Goal: Task Accomplishment & Management: Use online tool/utility

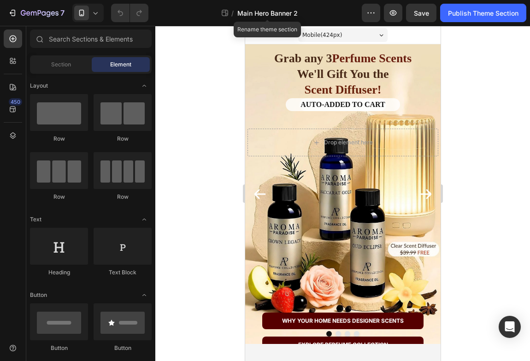
click at [243, 16] on span "Main Hero Banner 2" at bounding box center [267, 13] width 60 height 10
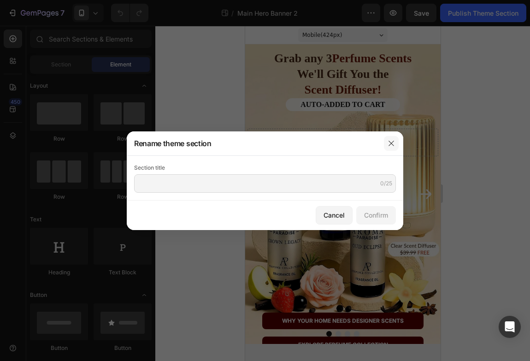
click at [371, 146] on icon "button" at bounding box center [391, 143] width 7 height 7
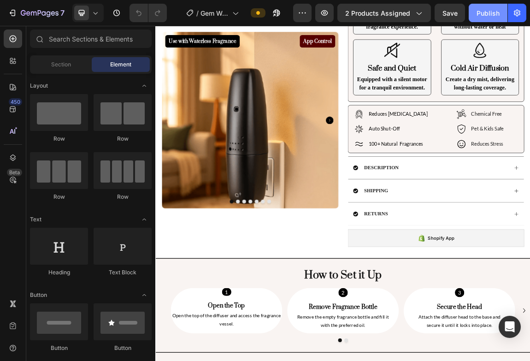
click at [488, 12] on div "Publish" at bounding box center [488, 13] width 23 height 10
click at [304, 18] on button "button" at bounding box center [302, 13] width 18 height 18
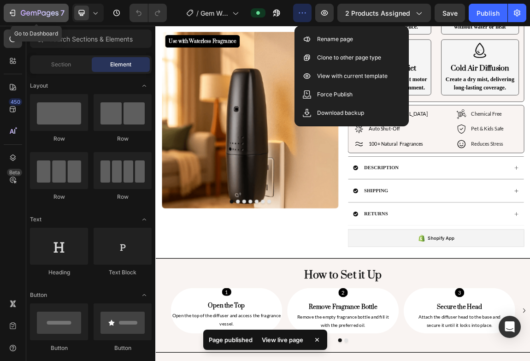
click at [41, 14] on icon "button" at bounding box center [40, 14] width 38 height 8
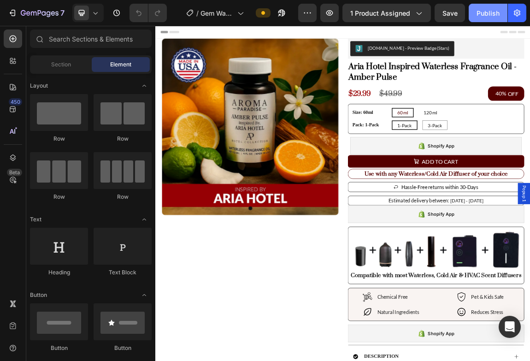
click at [495, 12] on div "Publish" at bounding box center [488, 13] width 23 height 10
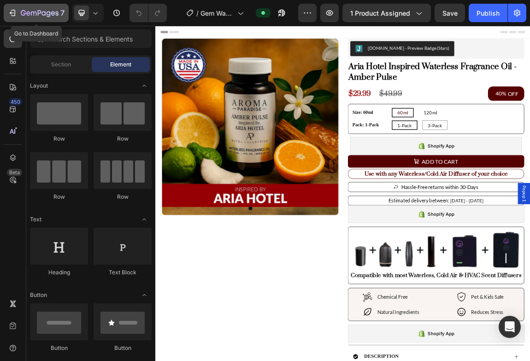
click at [20, 14] on div "7" at bounding box center [36, 12] width 57 height 11
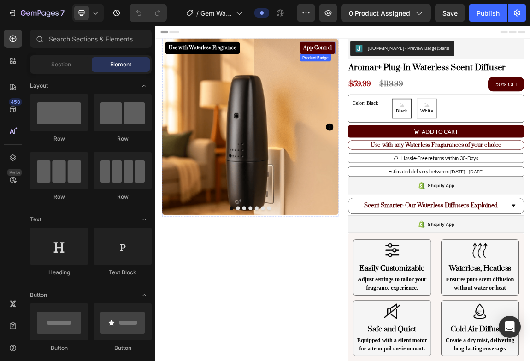
click at [384, 54] on pre "App Control" at bounding box center [394, 58] width 53 height 18
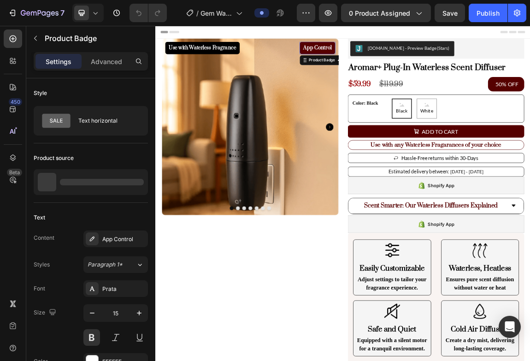
click at [384, 54] on pre "App Control" at bounding box center [394, 58] width 53 height 18
click at [384, 57] on pre "App Control" at bounding box center [394, 58] width 53 height 18
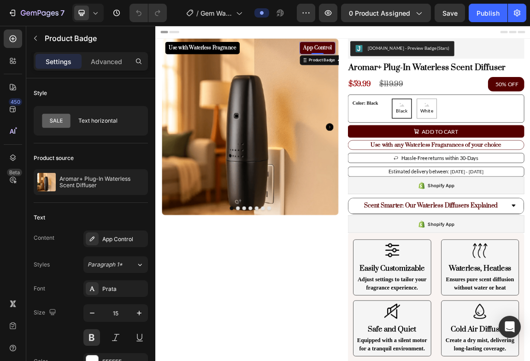
click at [384, 57] on pre "App Control" at bounding box center [394, 58] width 53 height 18
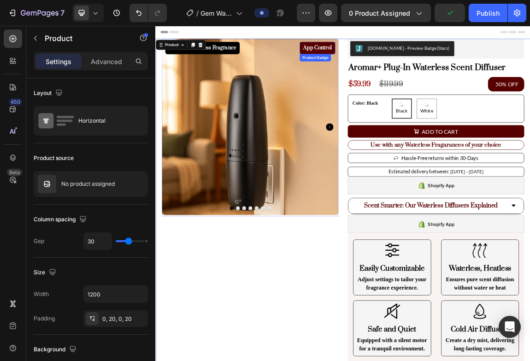
click at [385, 60] on pre "App Control" at bounding box center [394, 58] width 53 height 18
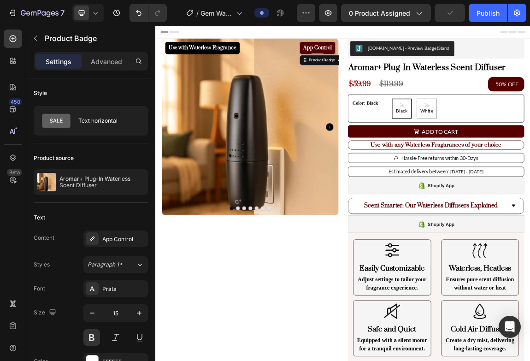
click at [385, 60] on pre "App Control" at bounding box center [394, 58] width 53 height 18
click at [390, 61] on pre "App Control" at bounding box center [394, 58] width 53 height 18
click at [390, 57] on pre "App Control" at bounding box center [394, 58] width 53 height 18
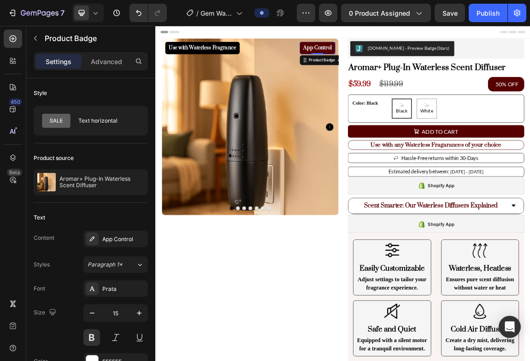
click at [390, 57] on pre "App Control" at bounding box center [394, 58] width 53 height 18
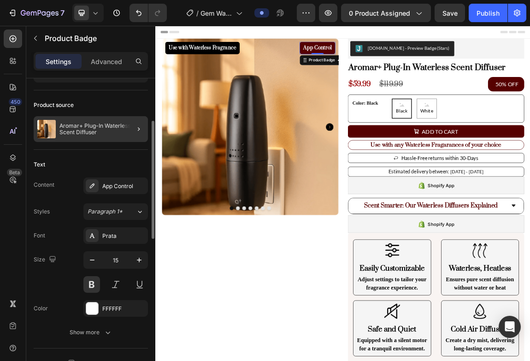
scroll to position [69, 0]
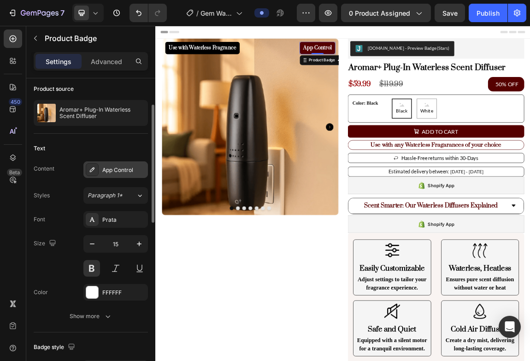
click at [106, 170] on div "App Control" at bounding box center [123, 170] width 43 height 8
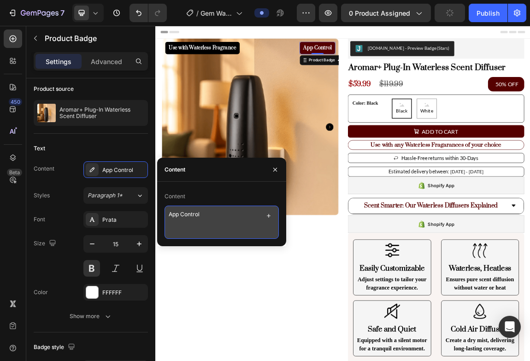
click at [176, 216] on textarea "App Control" at bounding box center [222, 222] width 114 height 33
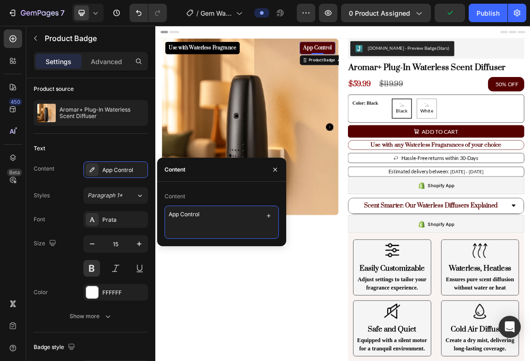
click at [176, 216] on textarea "App Control" at bounding box center [222, 222] width 114 height 33
type textarea "Touch Control"
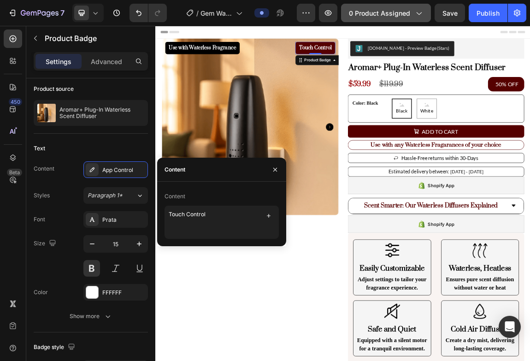
click at [400, 16] on span "0 product assigned" at bounding box center [379, 13] width 61 height 10
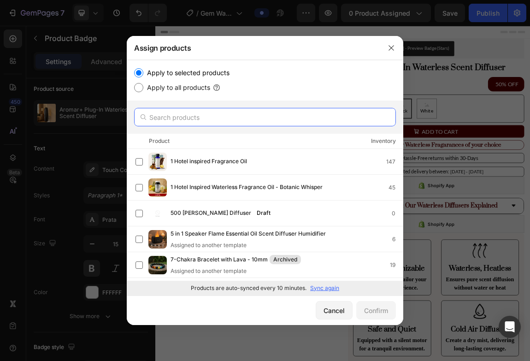
click at [206, 120] on input "text" at bounding box center [265, 117] width 262 height 18
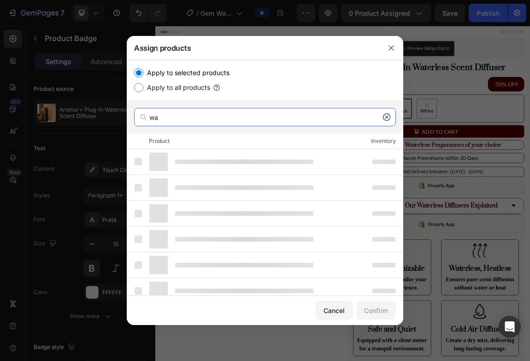
type input "w"
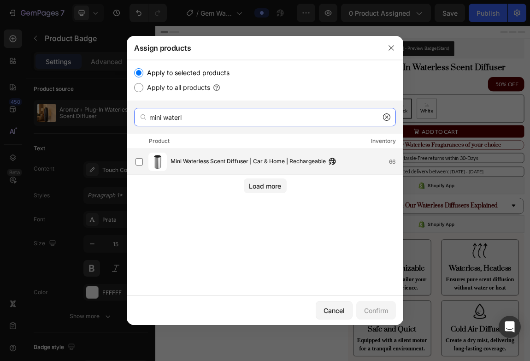
type input "mini waterl"
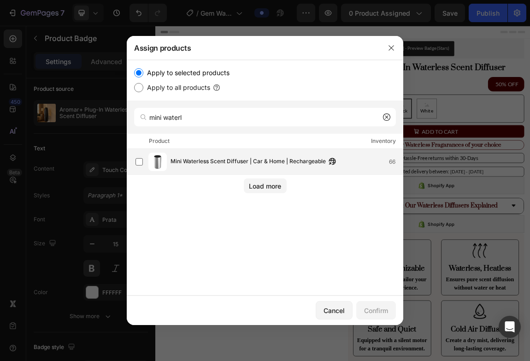
click at [246, 159] on span "Mini Waterless Scent Diffuser | Car & Home | Rechargeable" at bounding box center [248, 162] width 155 height 10
click at [374, 308] on div "Confirm" at bounding box center [376, 311] width 24 height 10
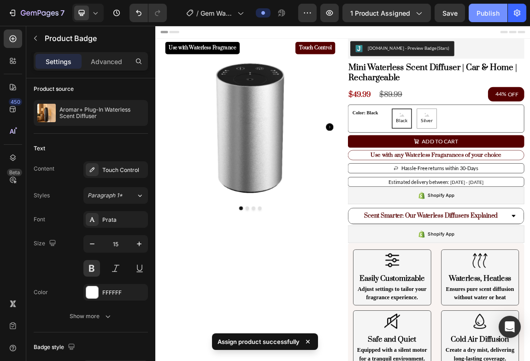
click at [497, 18] on button "Publish" at bounding box center [488, 13] width 39 height 18
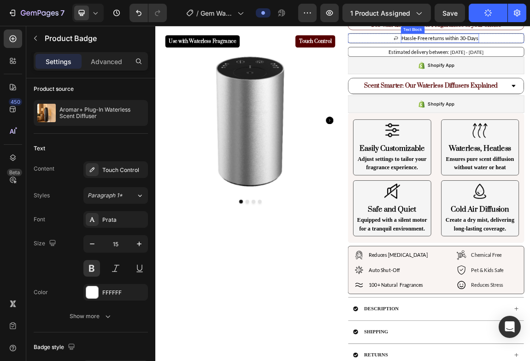
scroll to position [206, 0]
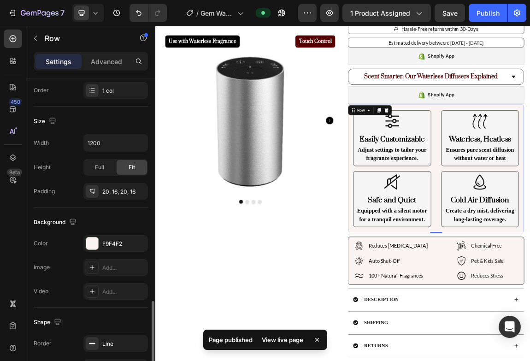
scroll to position [254, 0]
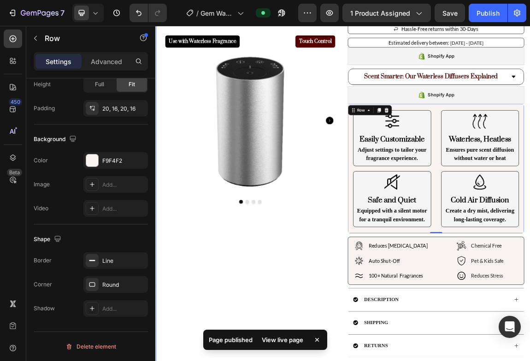
click at [333, 361] on div "Use with Waterless Fragrance Product Badge Touch Control Product Badge Product …" at bounding box center [295, 195] width 260 height 713
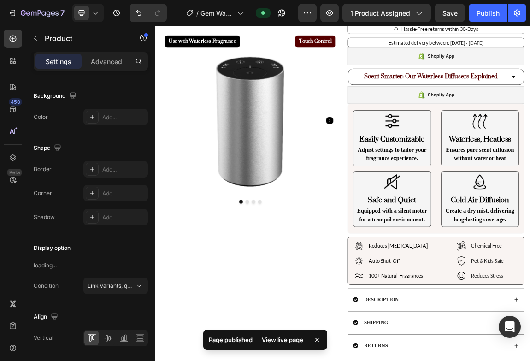
scroll to position [0, 0]
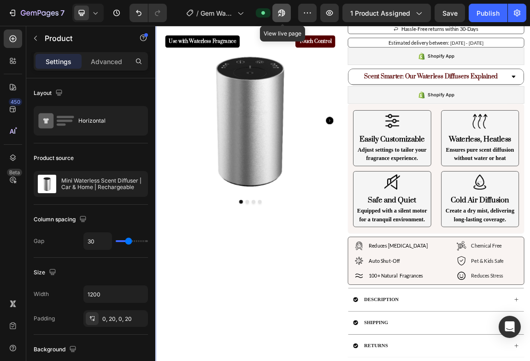
click at [286, 10] on icon "button" at bounding box center [281, 12] width 9 height 9
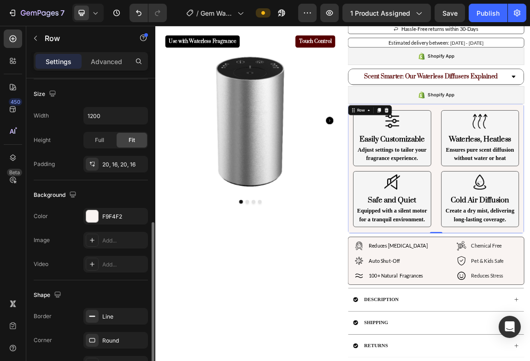
scroll to position [254, 0]
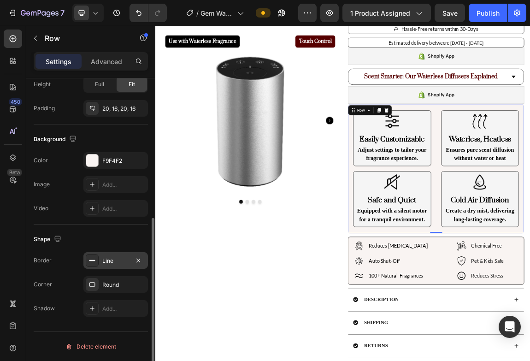
click at [119, 260] on div "Line" at bounding box center [115, 261] width 27 height 8
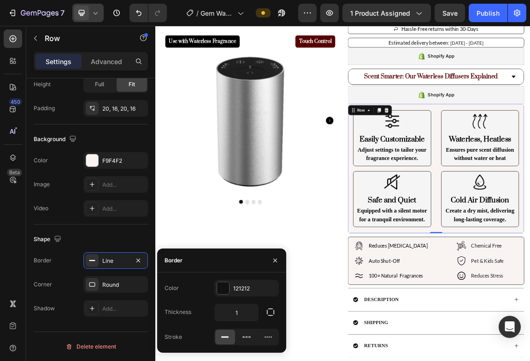
click at [89, 15] on div at bounding box center [87, 13] width 31 height 18
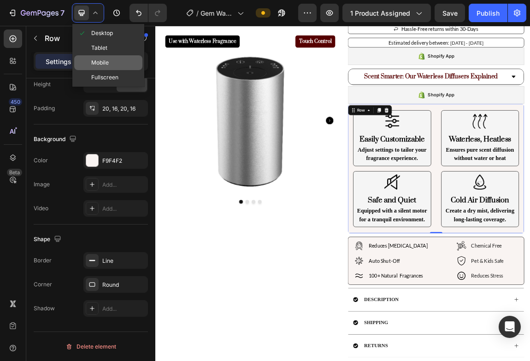
click at [97, 58] on span "Mobile" at bounding box center [100, 62] width 18 height 9
type input "100%"
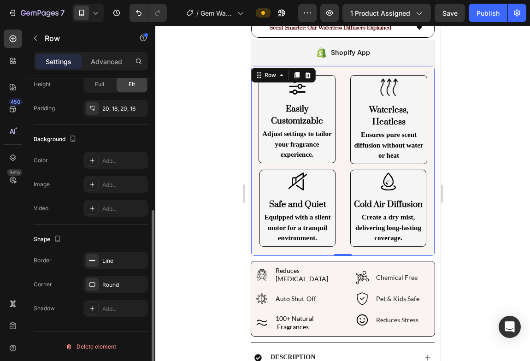
scroll to position [441, 0]
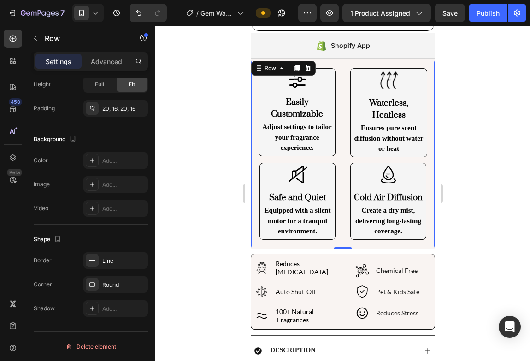
click at [209, 176] on div at bounding box center [342, 193] width 375 height 335
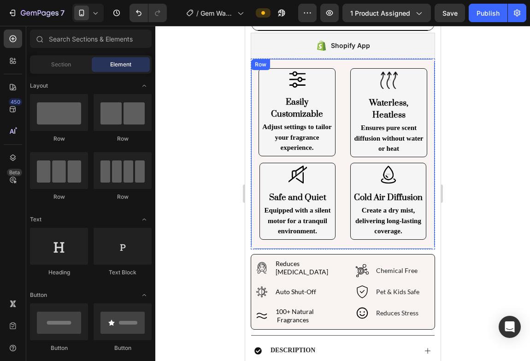
click at [256, 165] on div "Image Easily Customizable Heading Adjust settings to tailor your fragrance expe…" at bounding box center [342, 154] width 184 height 191
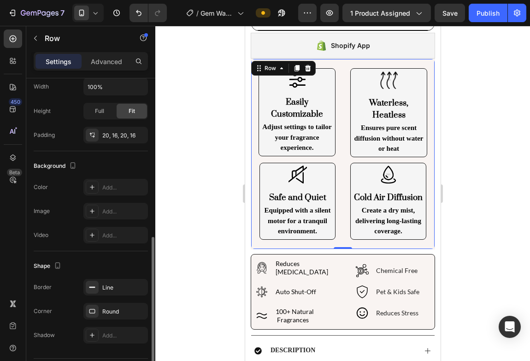
scroll to position [230, 0]
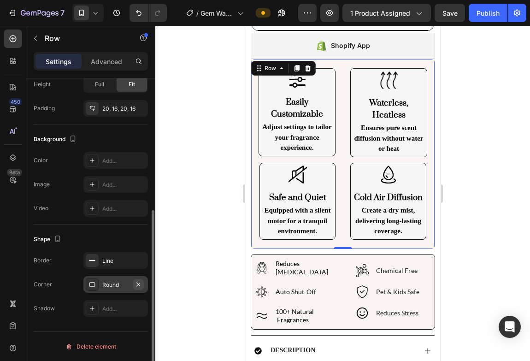
click at [141, 283] on icon "button" at bounding box center [138, 284] width 7 height 7
click at [120, 280] on div "Add..." at bounding box center [115, 284] width 65 height 17
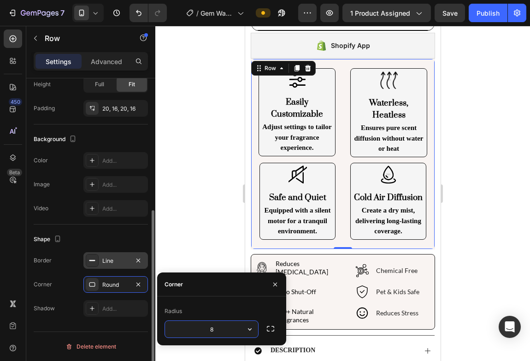
click at [121, 260] on div "Line" at bounding box center [115, 261] width 27 height 8
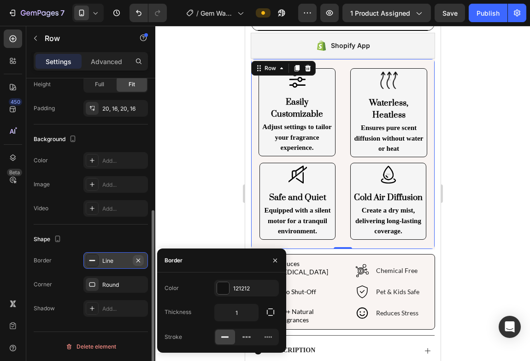
click at [137, 260] on icon "button" at bounding box center [138, 260] width 7 height 7
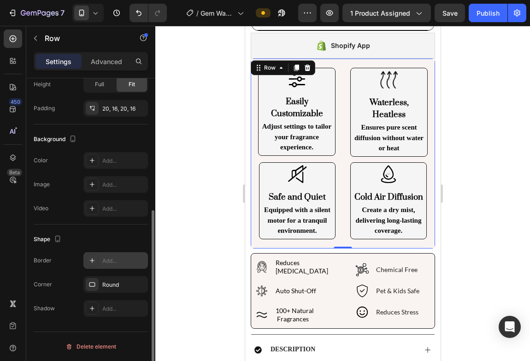
click at [124, 260] on div "Add..." at bounding box center [123, 261] width 43 height 8
type input "1"
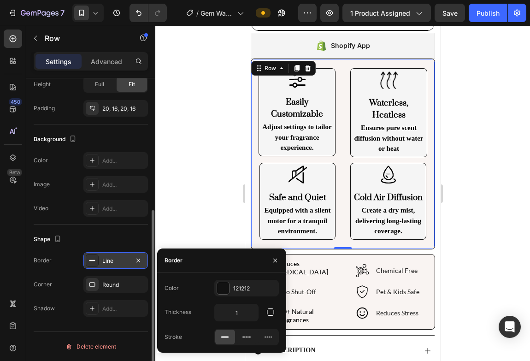
click at [167, 224] on div at bounding box center [342, 193] width 375 height 335
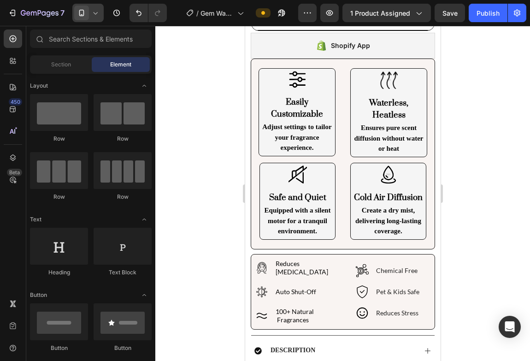
click at [90, 18] on div at bounding box center [87, 13] width 31 height 18
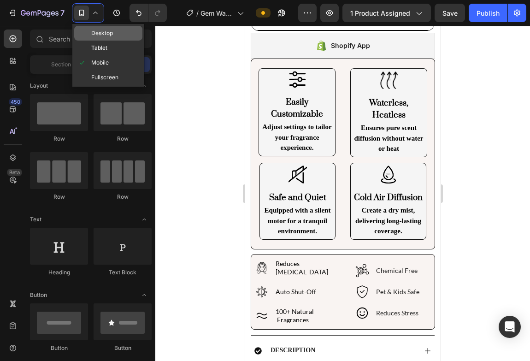
click at [91, 33] on span "Desktop" at bounding box center [102, 33] width 22 height 9
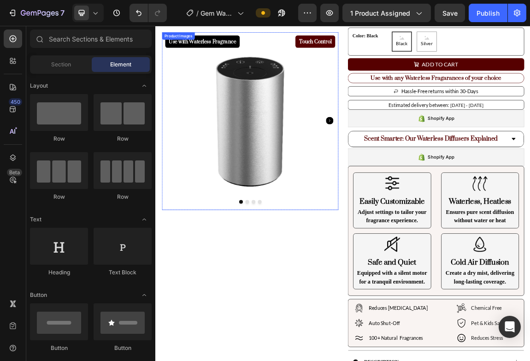
scroll to position [85, 0]
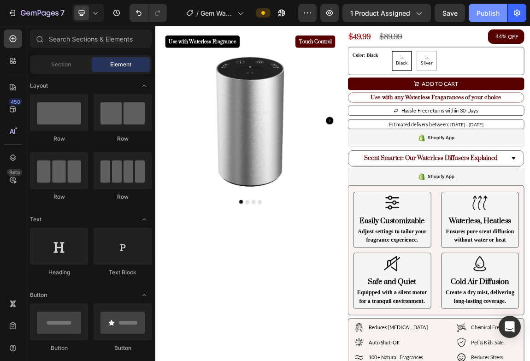
click at [494, 16] on div "Publish" at bounding box center [488, 13] width 23 height 10
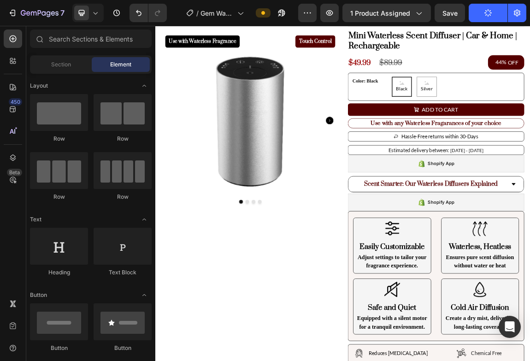
scroll to position [0, 0]
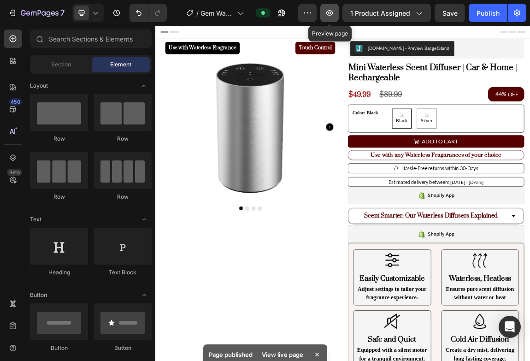
click at [334, 19] on button "button" at bounding box center [329, 13] width 18 height 18
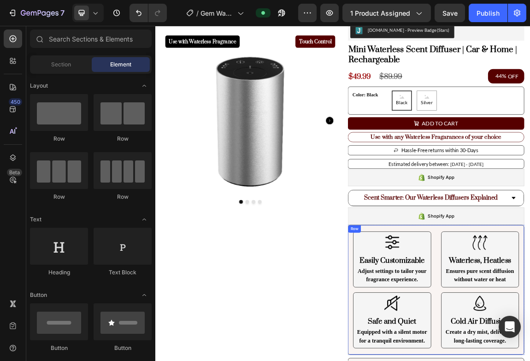
scroll to position [29, 0]
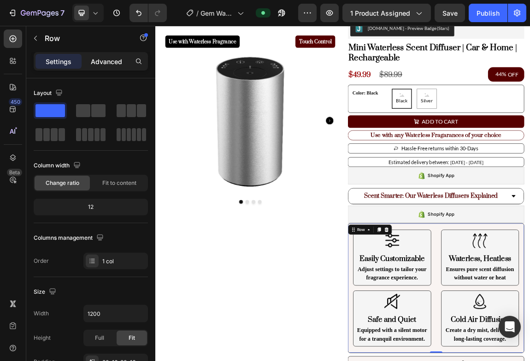
click at [103, 64] on p "Advanced" at bounding box center [106, 62] width 31 height 10
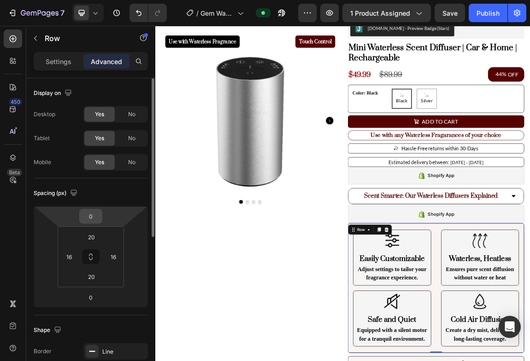
click at [95, 214] on input "0" at bounding box center [91, 216] width 18 height 14
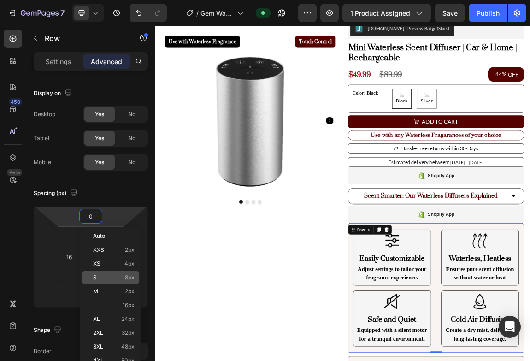
click at [130, 279] on span "8px" at bounding box center [130, 277] width 10 height 6
type input "8"
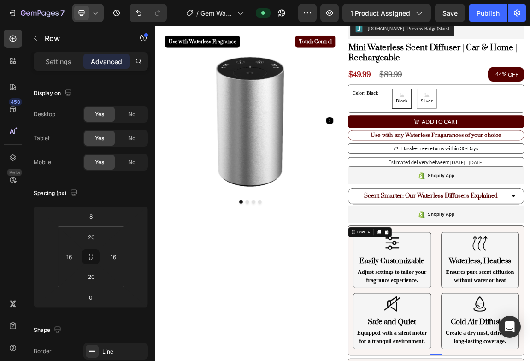
click at [93, 12] on icon at bounding box center [95, 12] width 9 height 9
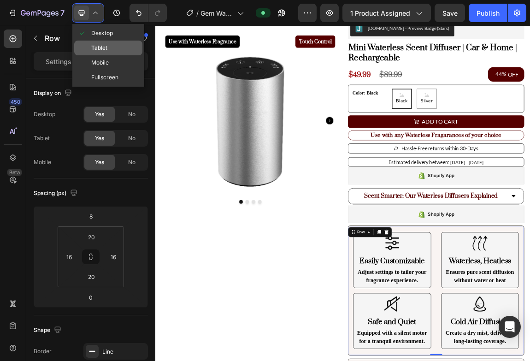
click at [103, 50] on span "Tablet" at bounding box center [99, 47] width 16 height 9
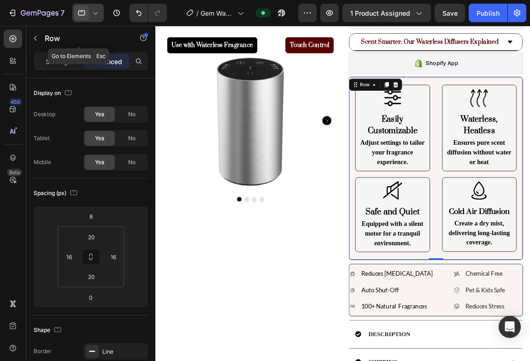
scroll to position [278, 0]
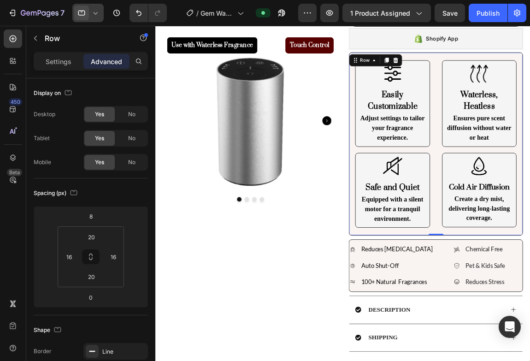
click at [95, 15] on icon at bounding box center [95, 12] width 9 height 9
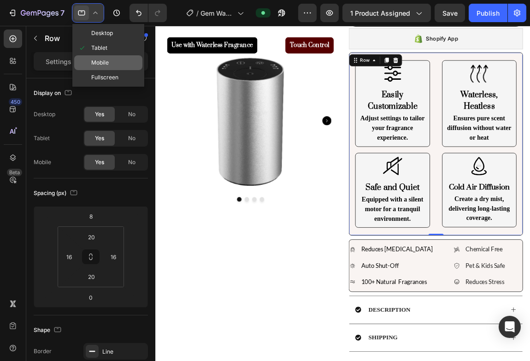
click at [98, 61] on span "Mobile" at bounding box center [100, 62] width 18 height 9
type input "0"
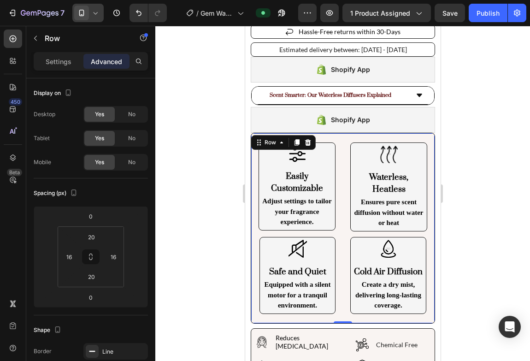
scroll to position [441, 0]
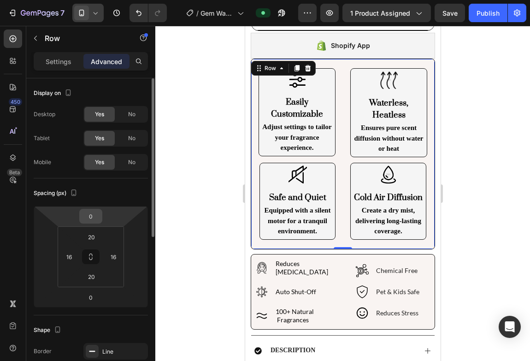
click at [100, 214] on div "0" at bounding box center [90, 216] width 23 height 15
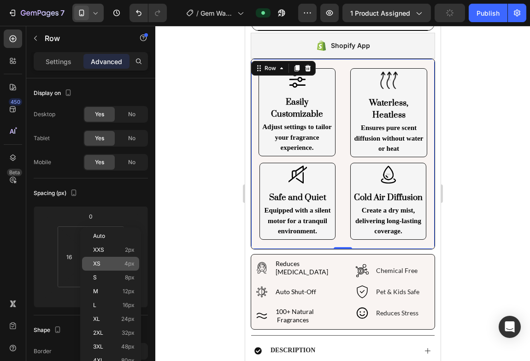
click at [124, 264] on p "XS 4px" at bounding box center [113, 263] width 41 height 6
type input "4"
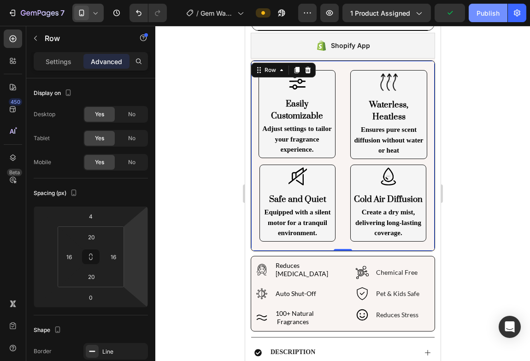
click at [496, 7] on button "Publish" at bounding box center [488, 13] width 39 height 18
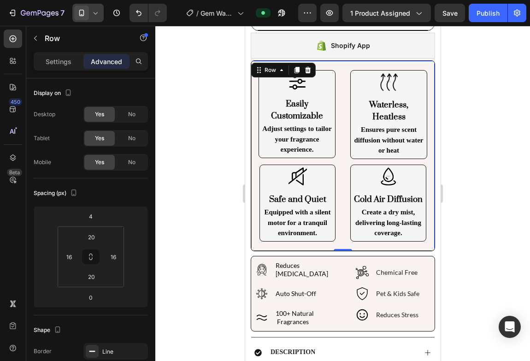
click at [483, 114] on div at bounding box center [342, 193] width 375 height 335
